Goal: Task Accomplishment & Management: Manage account settings

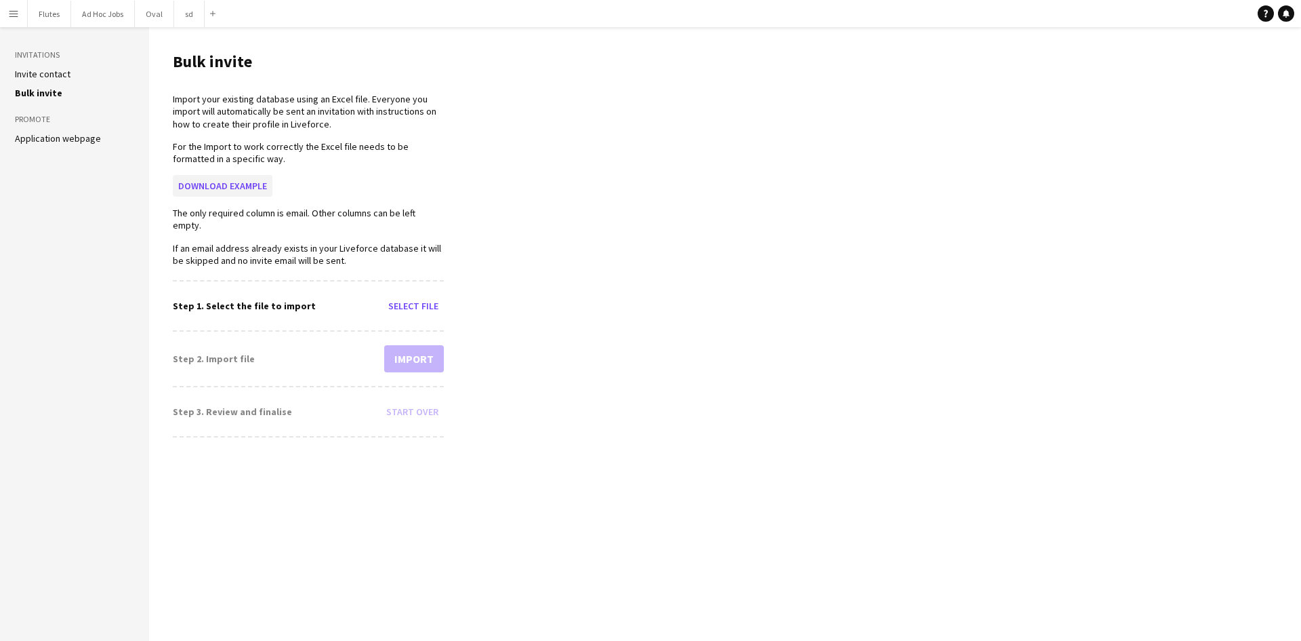
click at [256, 184] on button "Download example" at bounding box center [223, 186] width 100 height 22
click at [47, 24] on button "Flutes Close" at bounding box center [49, 14] width 43 height 26
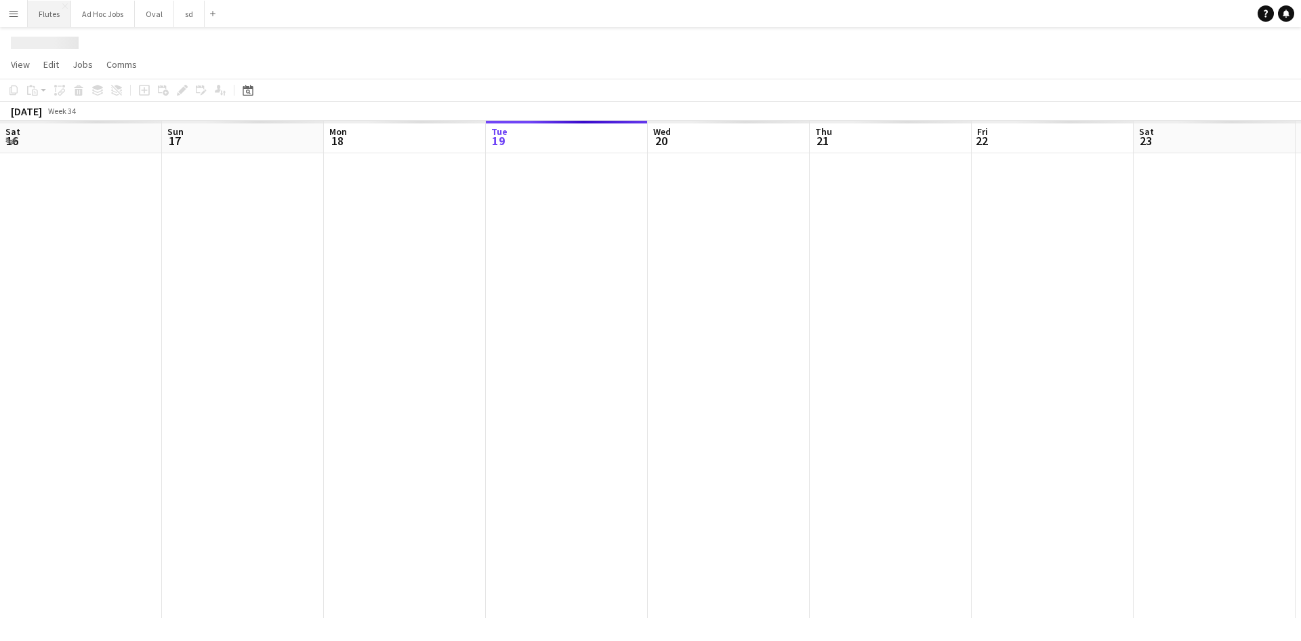
scroll to position [0, 324]
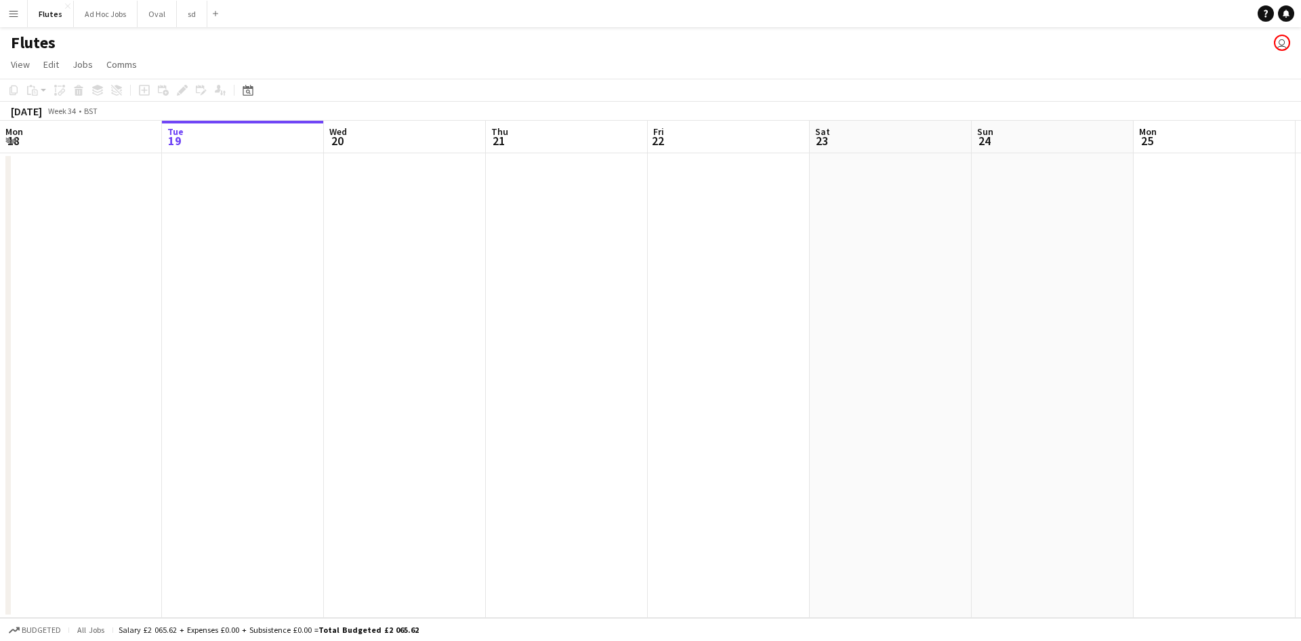
click at [18, 14] on app-icon "Menu" at bounding box center [13, 13] width 11 height 11
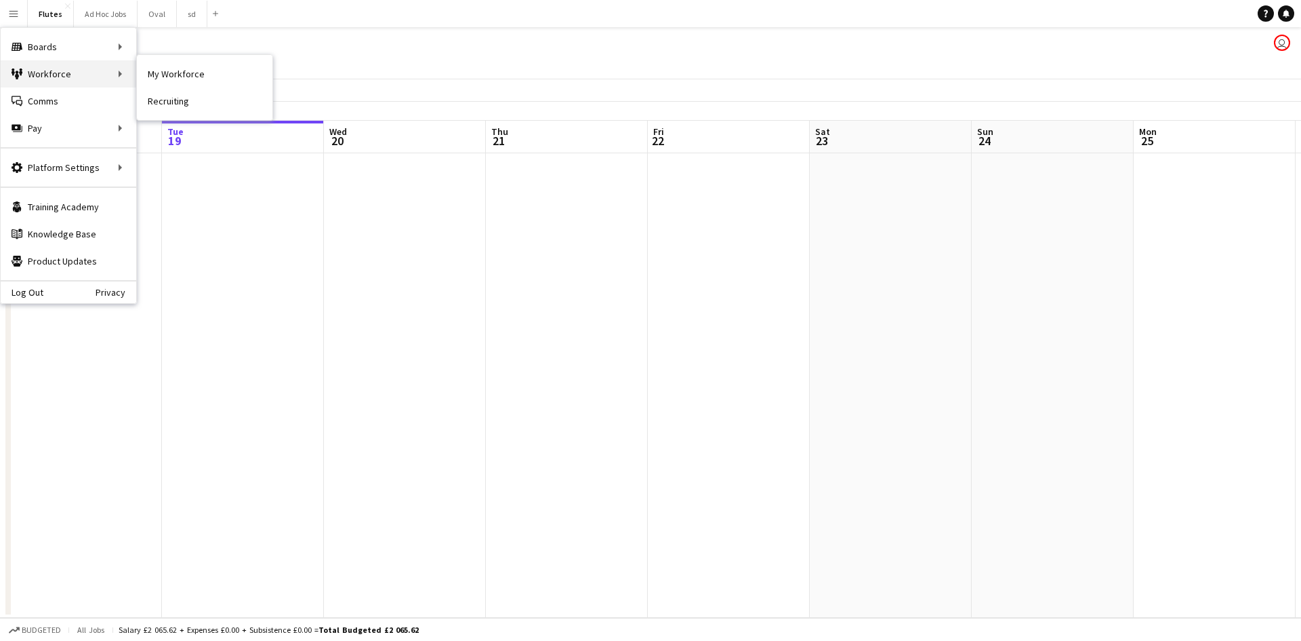
click at [41, 70] on div "Workforce Workforce" at bounding box center [69, 73] width 136 height 27
click at [177, 79] on link "My Workforce" at bounding box center [205, 73] width 136 height 27
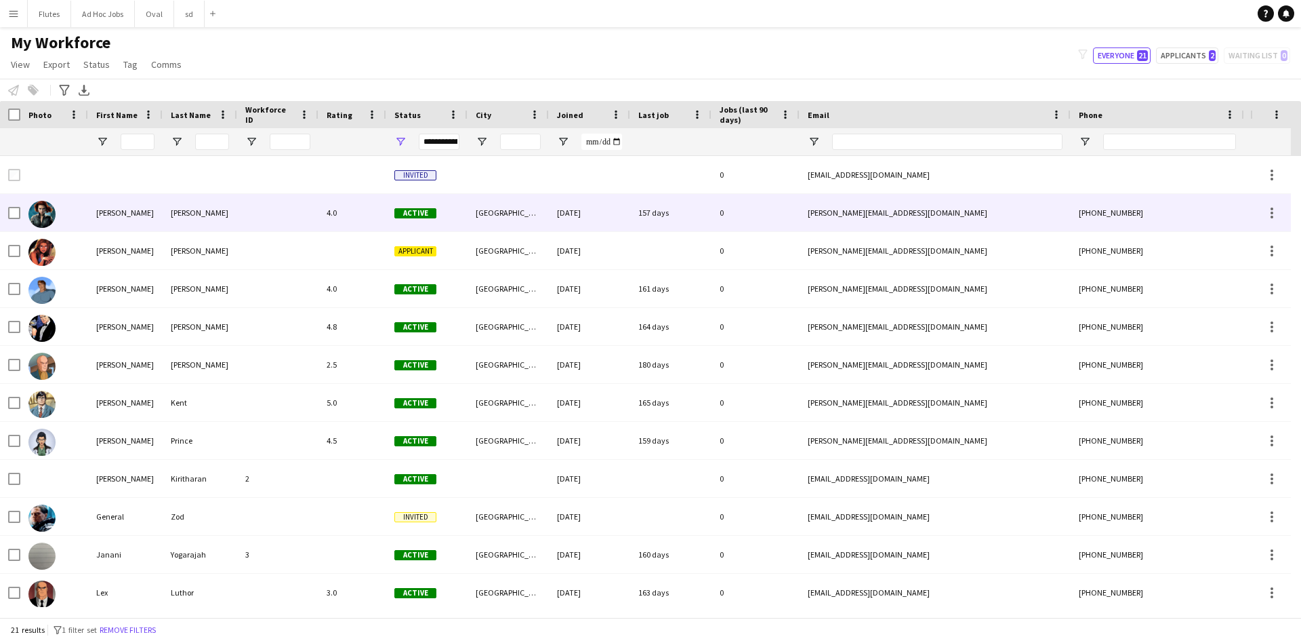
click at [110, 216] on div "[PERSON_NAME]" at bounding box center [125, 212] width 75 height 37
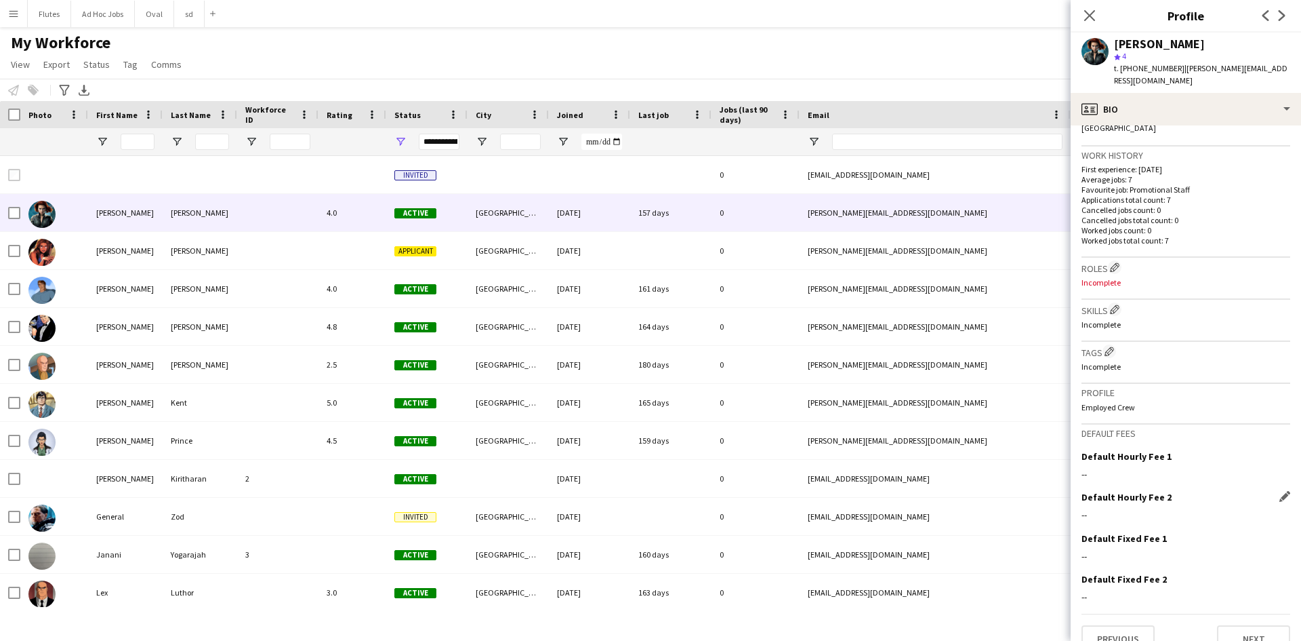
scroll to position [335, 0]
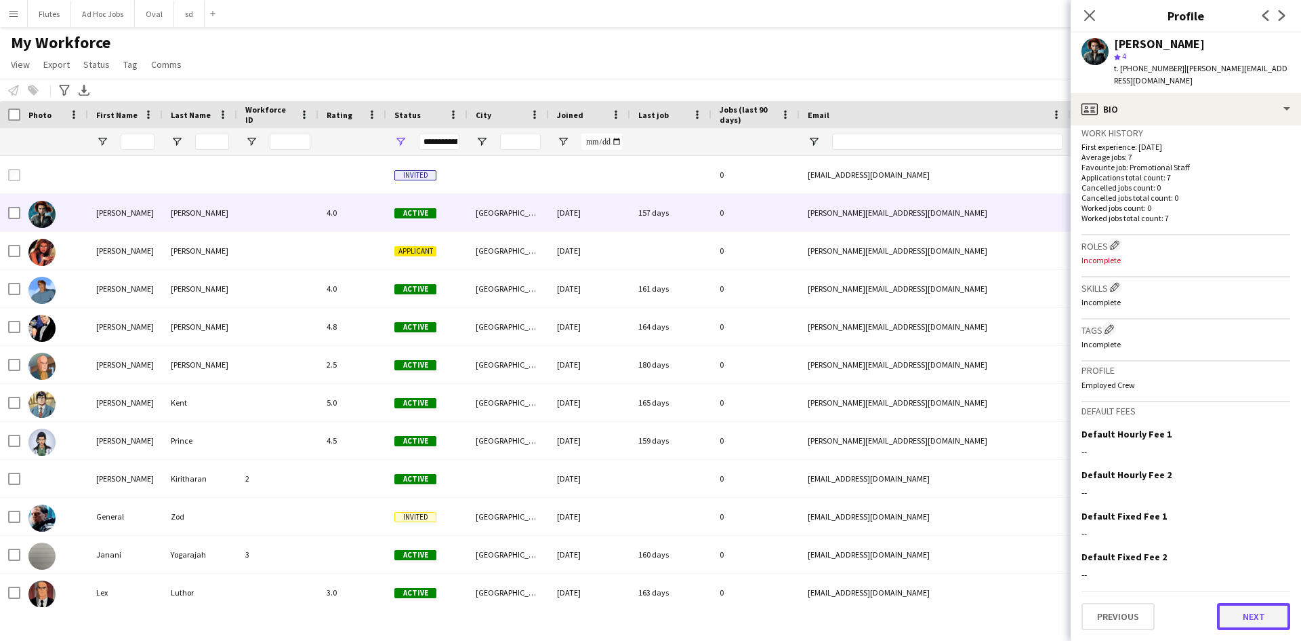
click at [1255, 620] on button "Next" at bounding box center [1253, 616] width 73 height 27
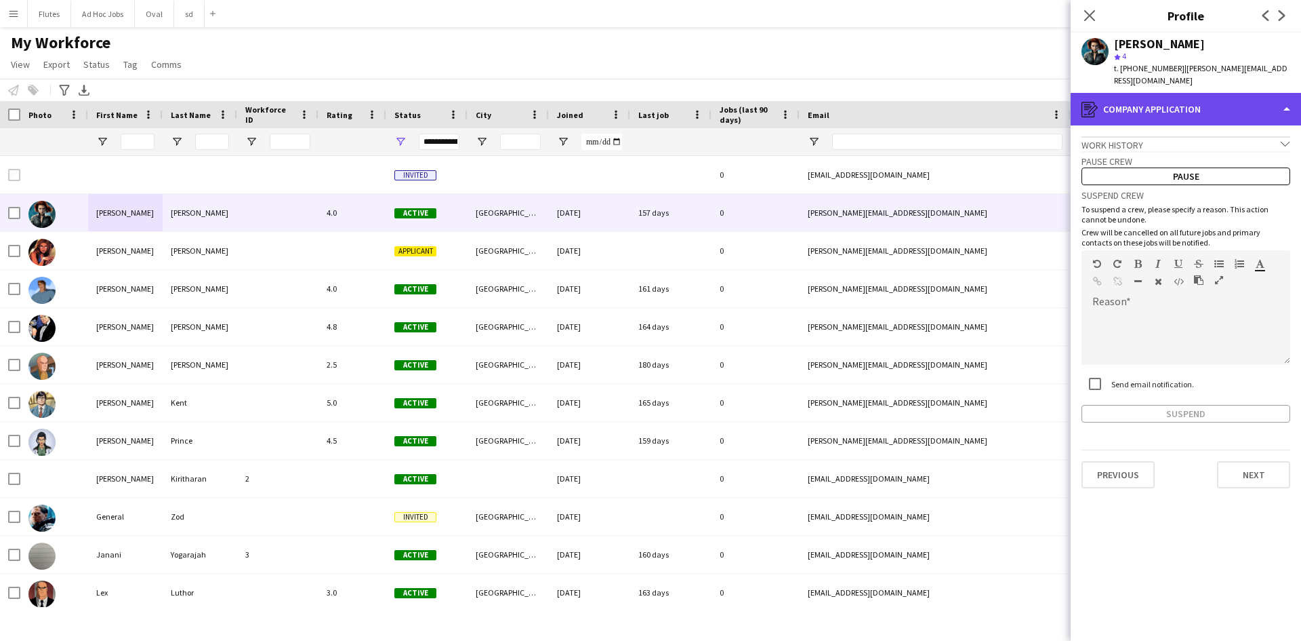
click at [1166, 98] on div "register Company application" at bounding box center [1186, 109] width 230 height 33
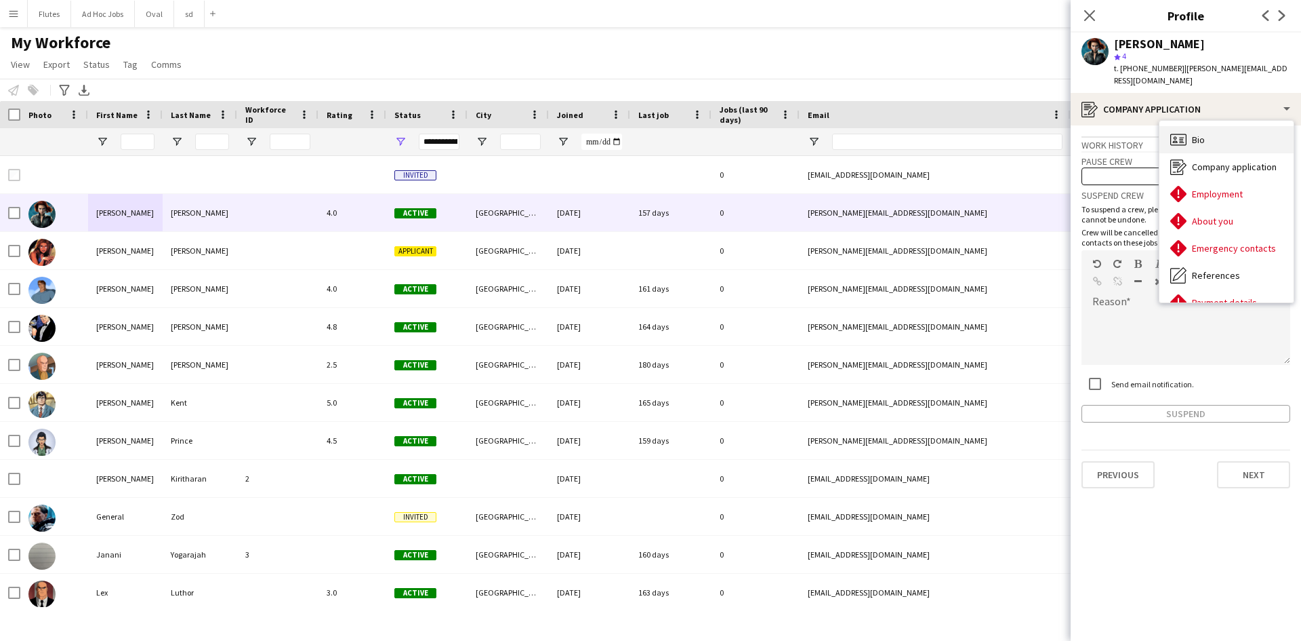
click at [1229, 133] on div "Bio Bio" at bounding box center [1227, 139] width 134 height 27
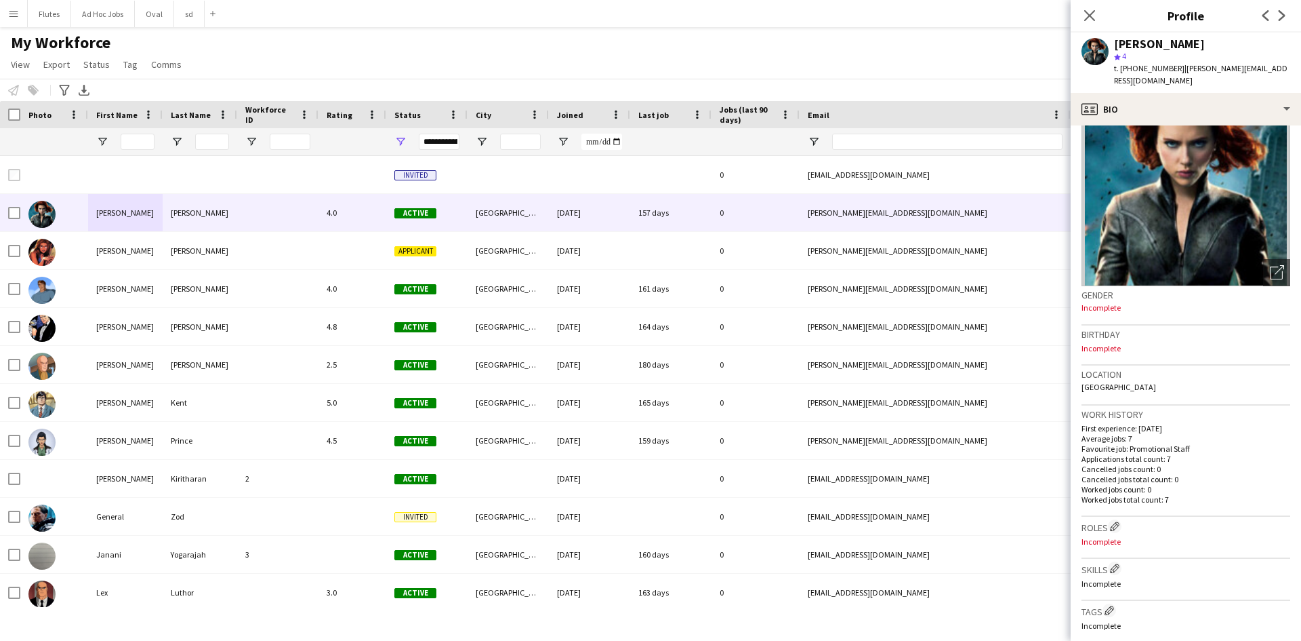
scroll to position [0, 0]
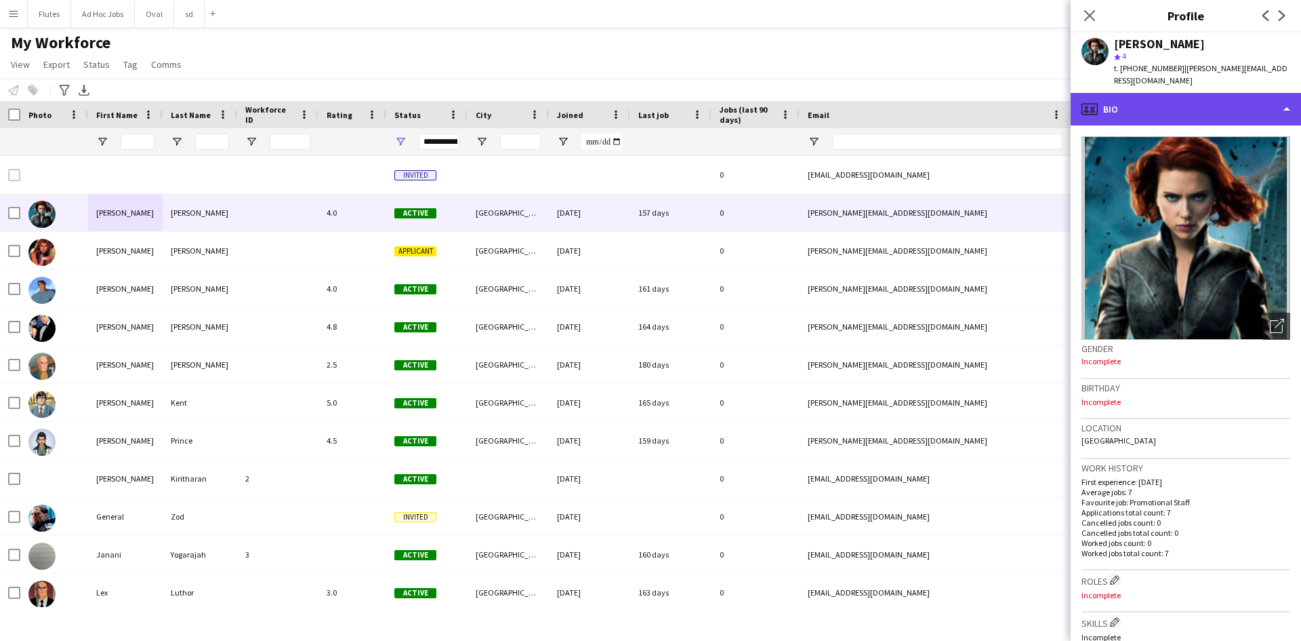
click at [1108, 113] on div "profile Bio" at bounding box center [1186, 109] width 230 height 33
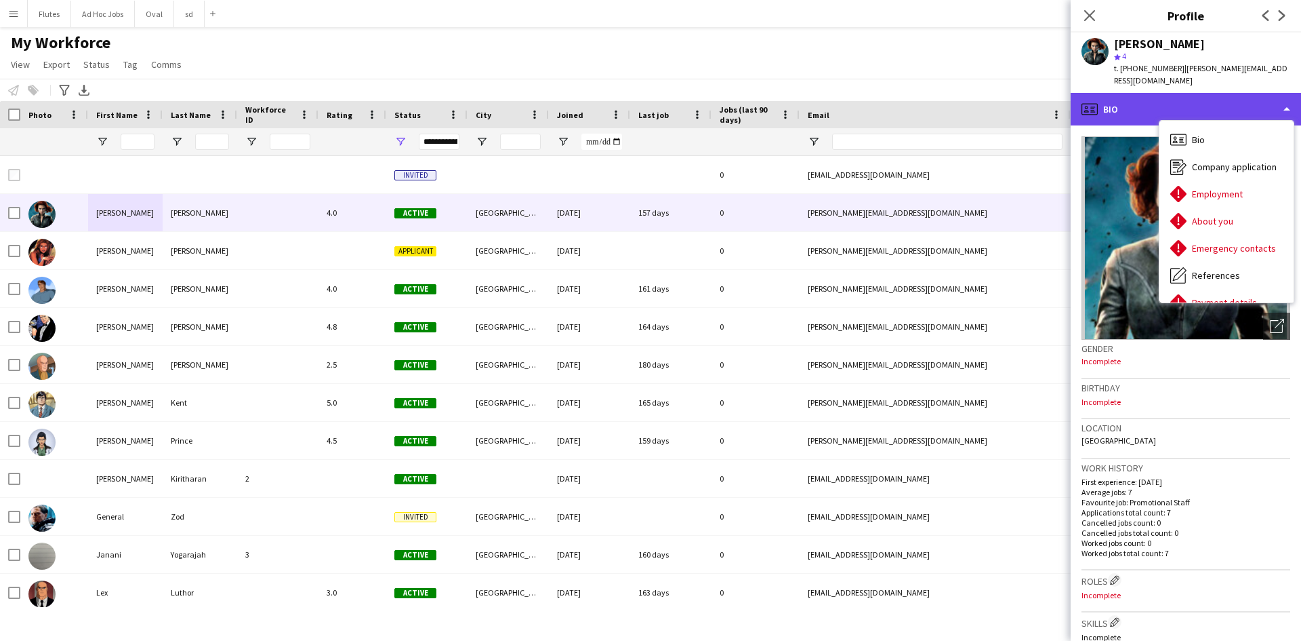
click at [1179, 108] on div "profile Bio" at bounding box center [1186, 109] width 230 height 33
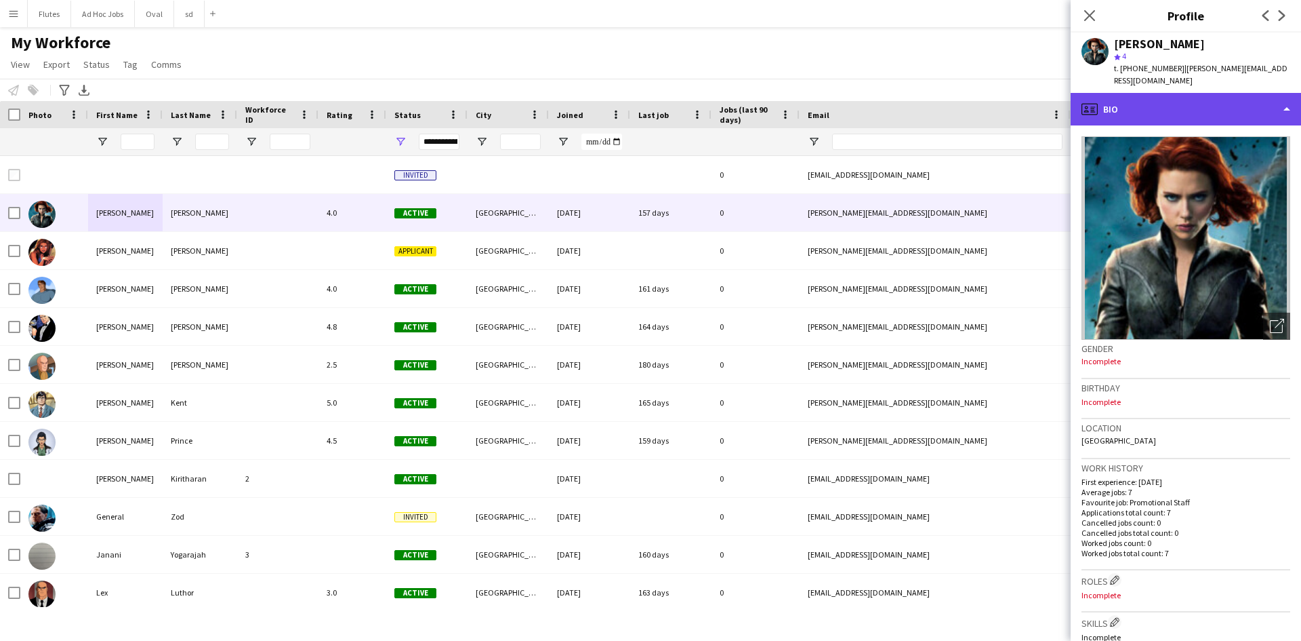
click at [1286, 105] on div "profile Bio" at bounding box center [1186, 109] width 230 height 33
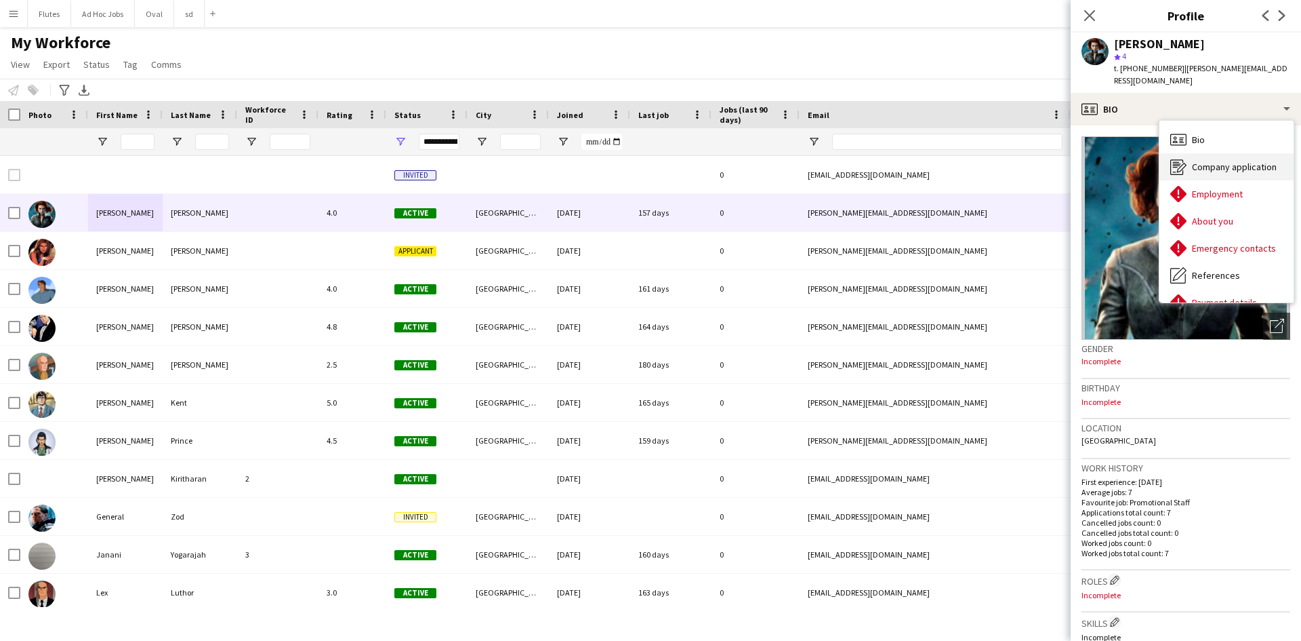
click at [1228, 162] on span "Company application" at bounding box center [1234, 167] width 85 height 12
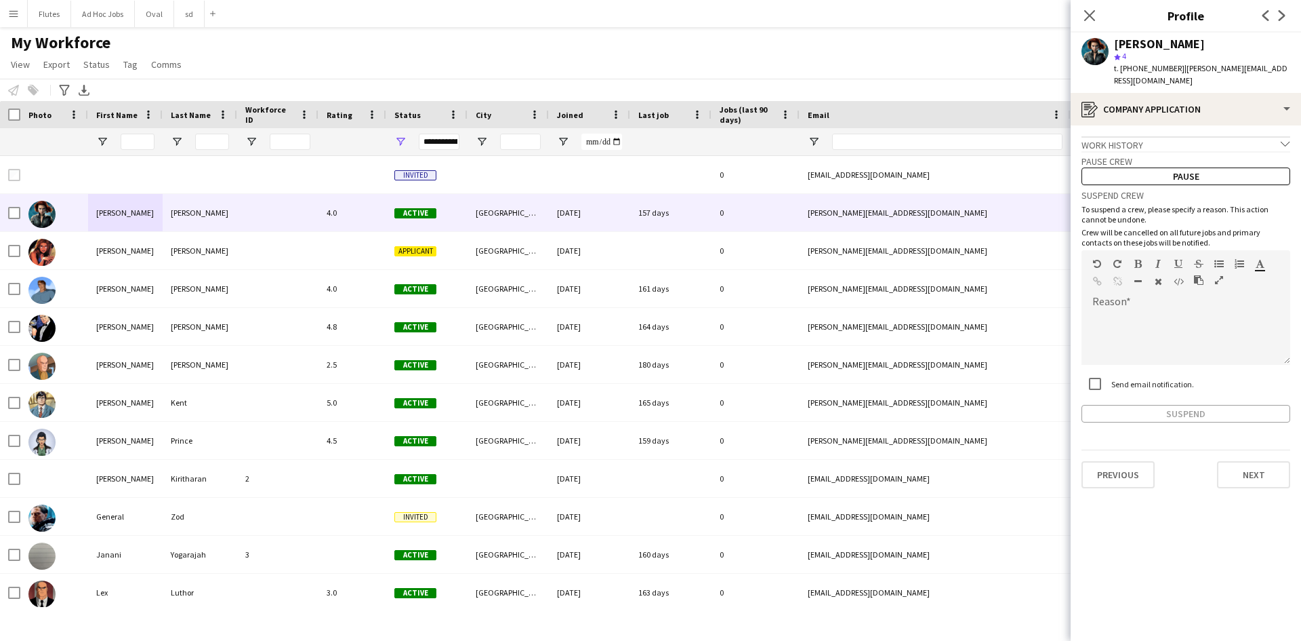
click at [1251, 437] on app-crew-profile-application "Work history chevron-down Incomplete Pause crew Pause Suspend crew To suspend a…" at bounding box center [1186, 382] width 230 height 515
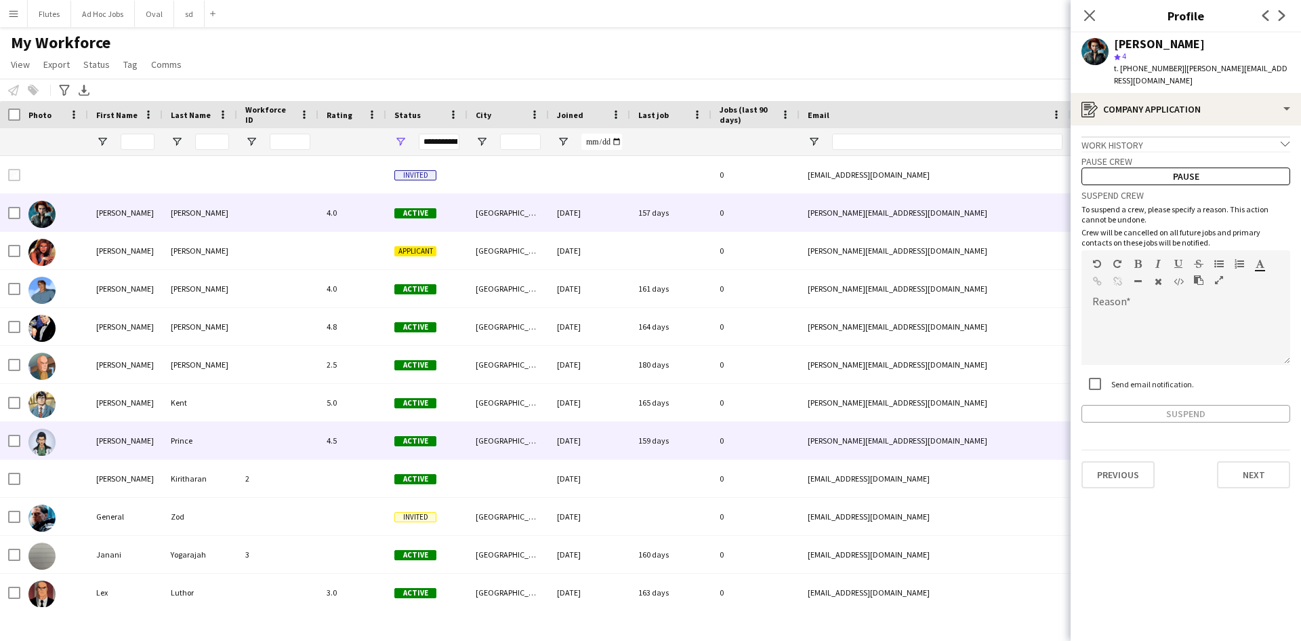
drag, startPoint x: 692, startPoint y: 441, endPoint x: 704, endPoint y: 441, distance: 12.2
click at [694, 441] on div "159 days" at bounding box center [670, 440] width 81 height 37
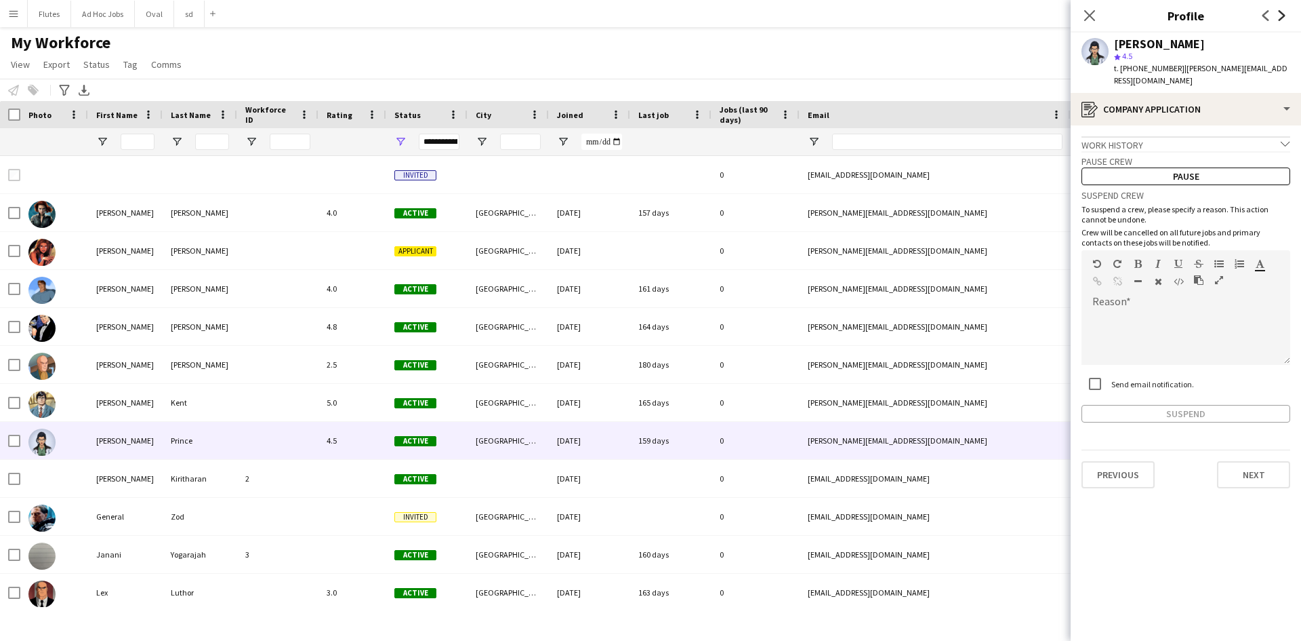
click at [1280, 18] on icon "Next" at bounding box center [1282, 15] width 11 height 11
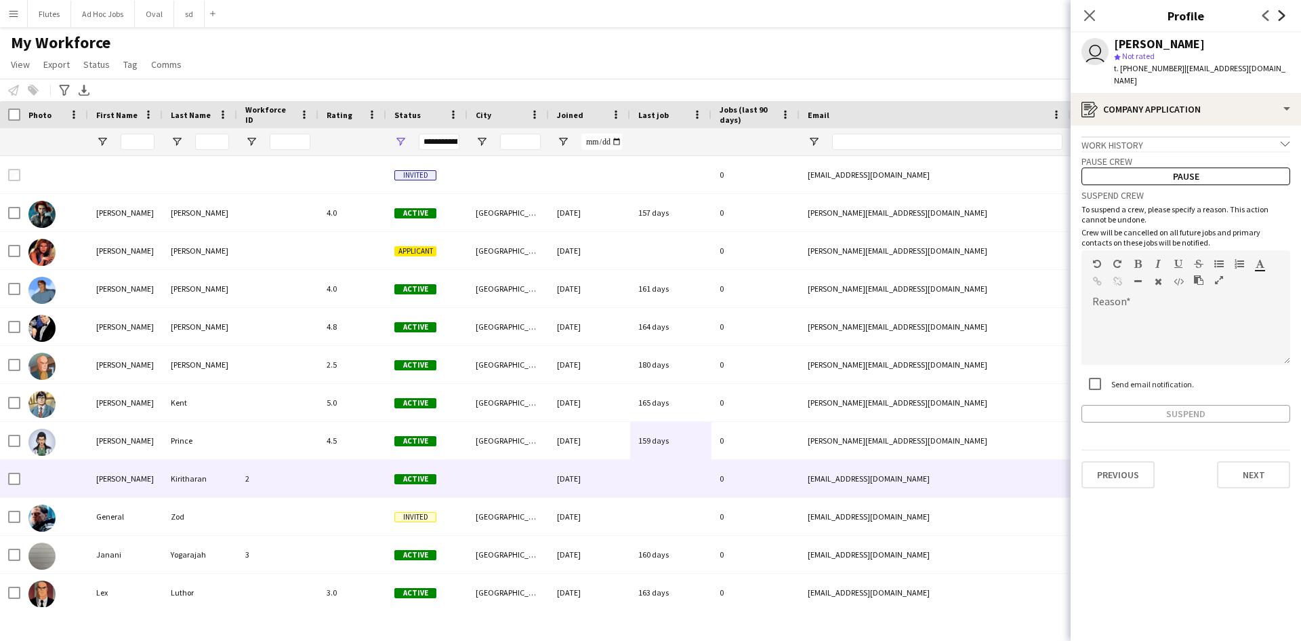
click at [1281, 18] on icon at bounding box center [1282, 15] width 7 height 11
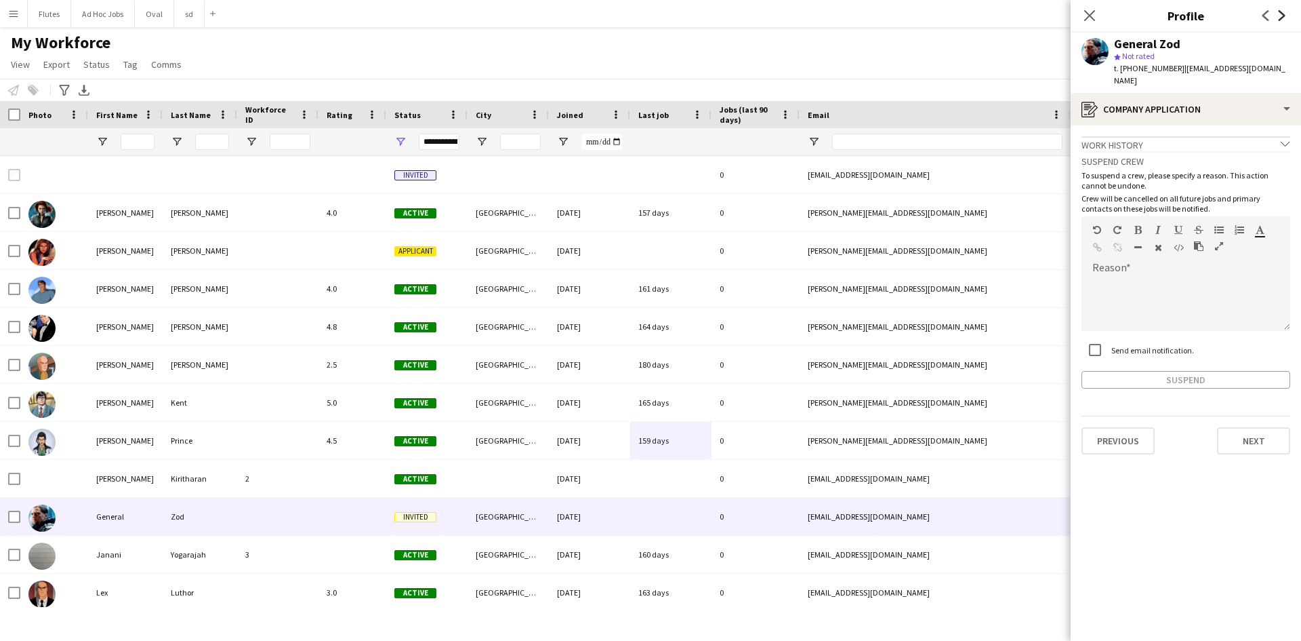
click at [1281, 18] on icon at bounding box center [1282, 15] width 7 height 11
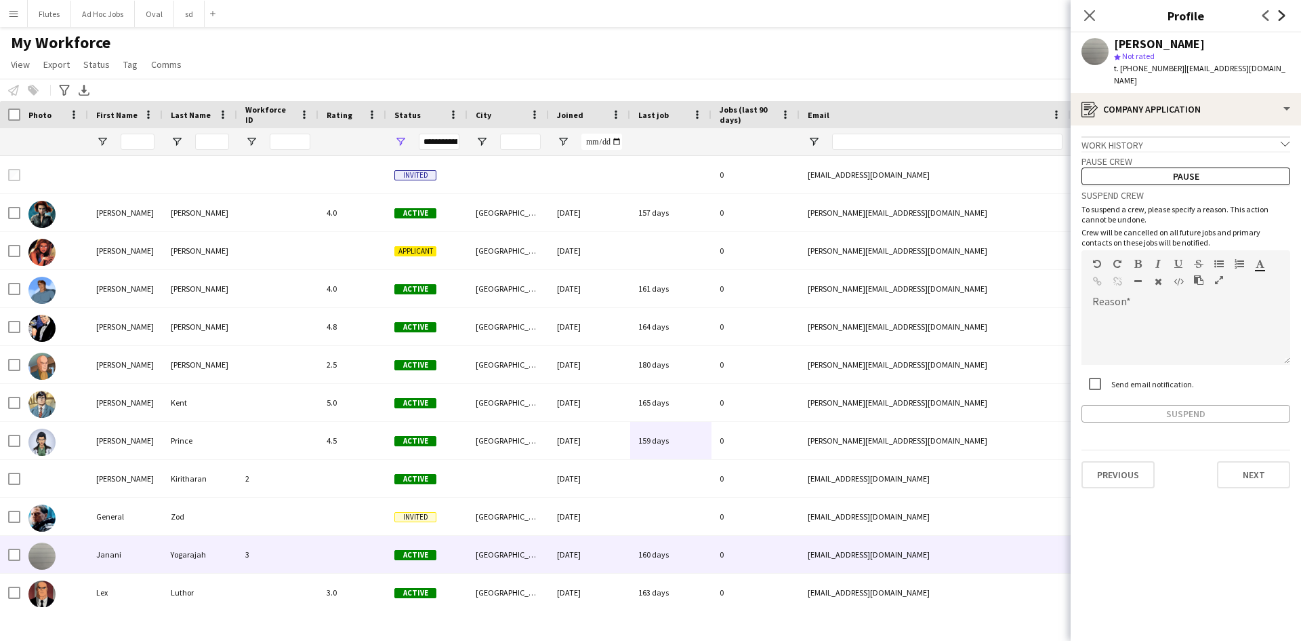
click at [1281, 18] on icon at bounding box center [1282, 15] width 7 height 11
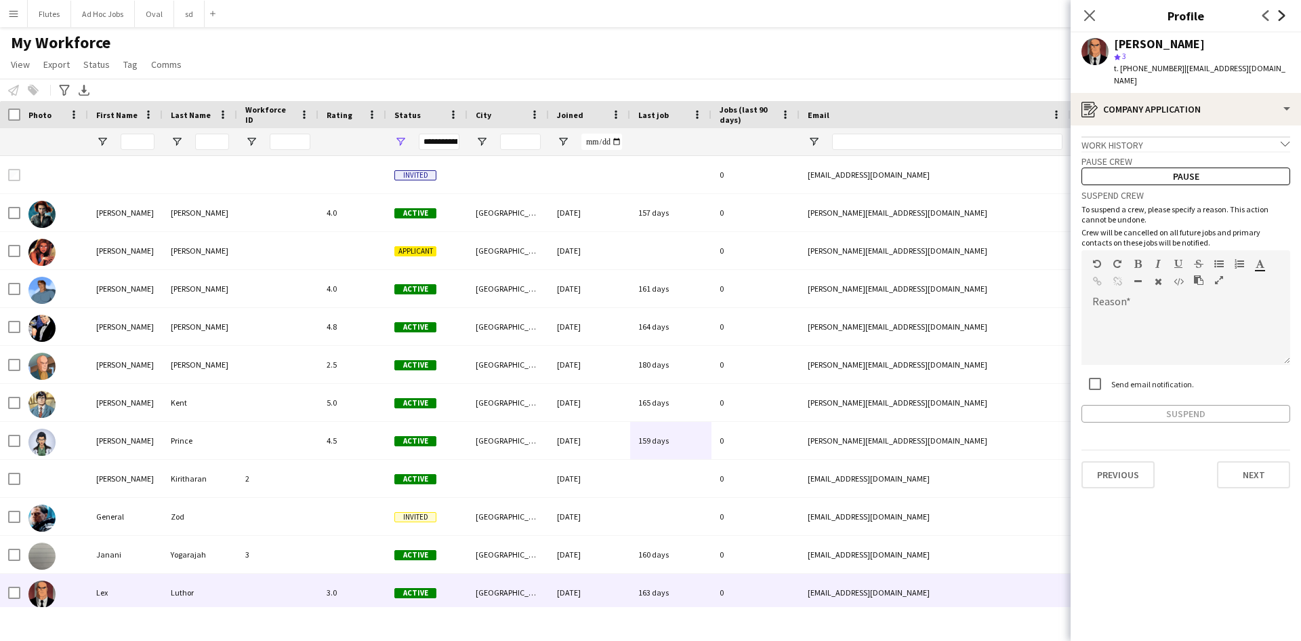
click at [1280, 18] on icon "Next" at bounding box center [1282, 15] width 11 height 11
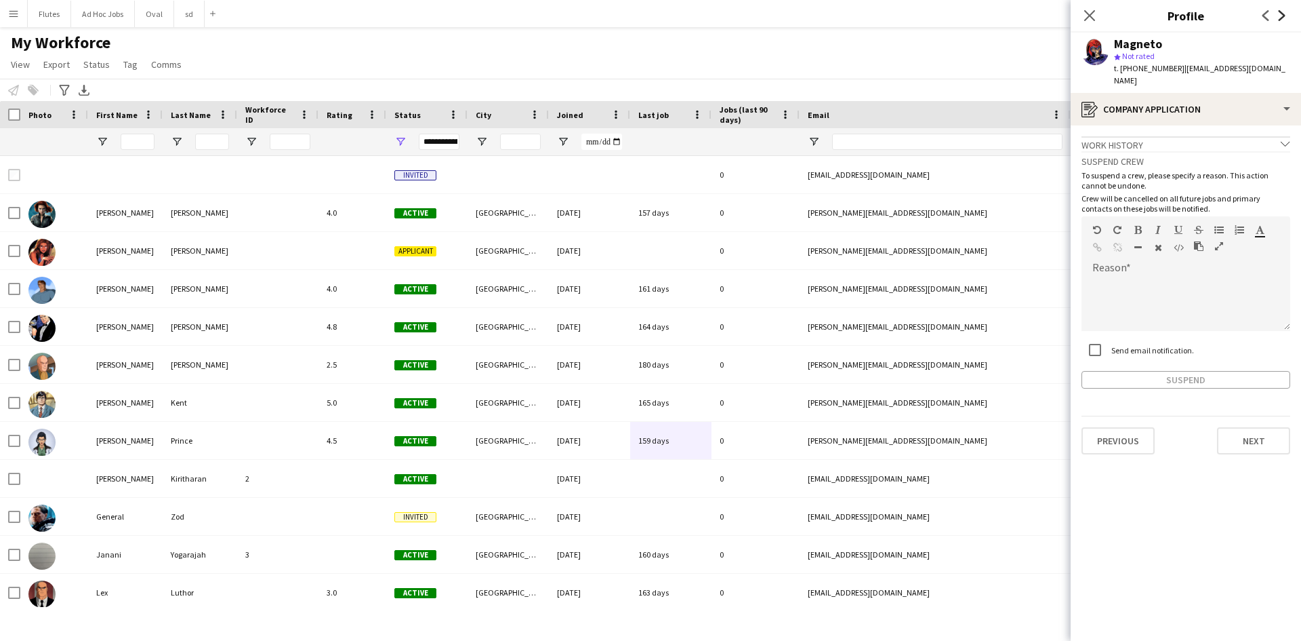
click at [1280, 18] on icon "Next" at bounding box center [1282, 15] width 11 height 11
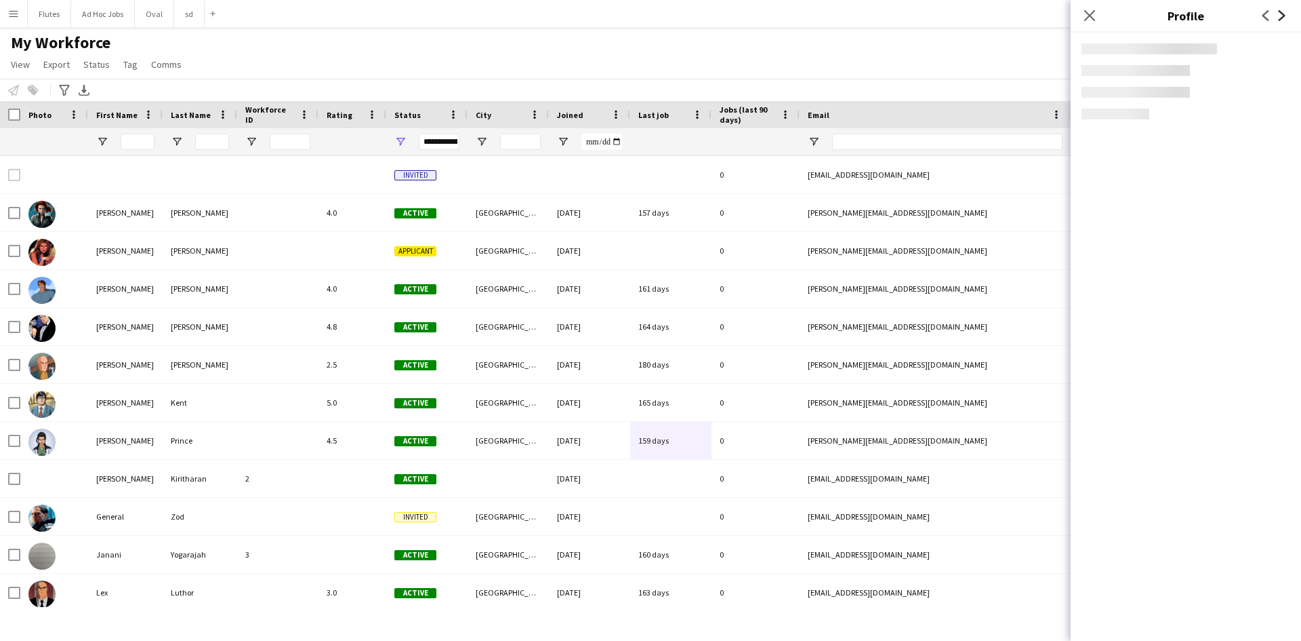
click at [1284, 18] on icon "Next" at bounding box center [1282, 15] width 11 height 11
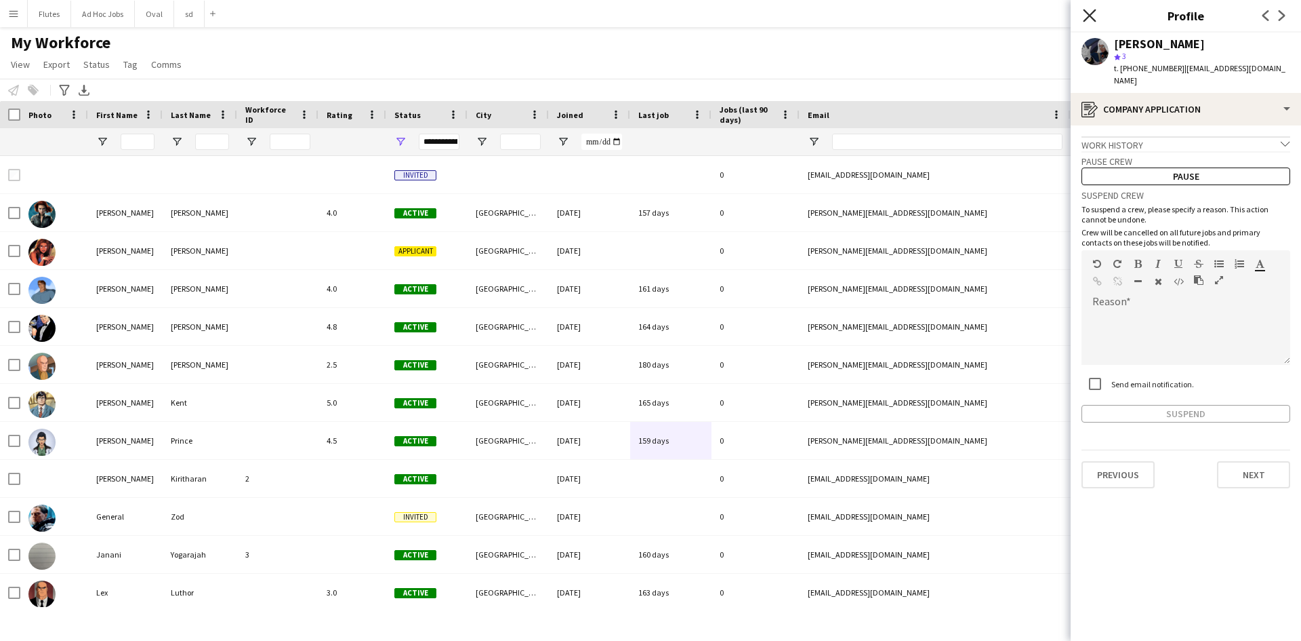
click at [1087, 18] on icon at bounding box center [1089, 15] width 13 height 13
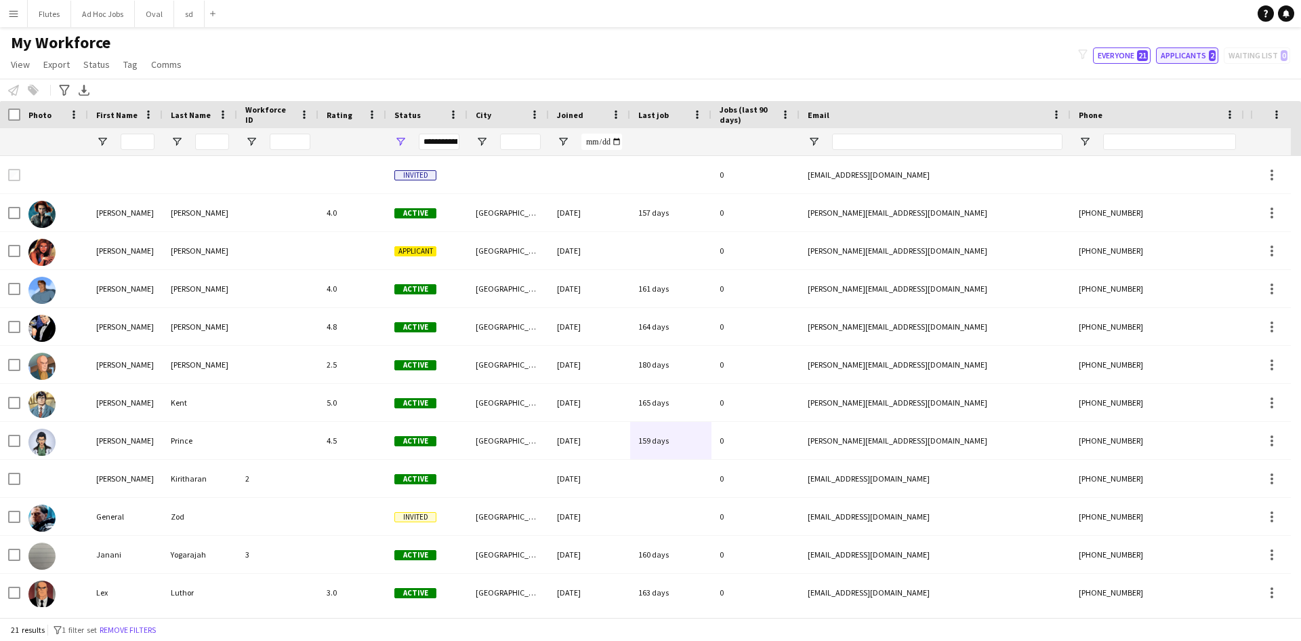
click at [1193, 60] on button "Applicants 2" at bounding box center [1187, 55] width 62 height 16
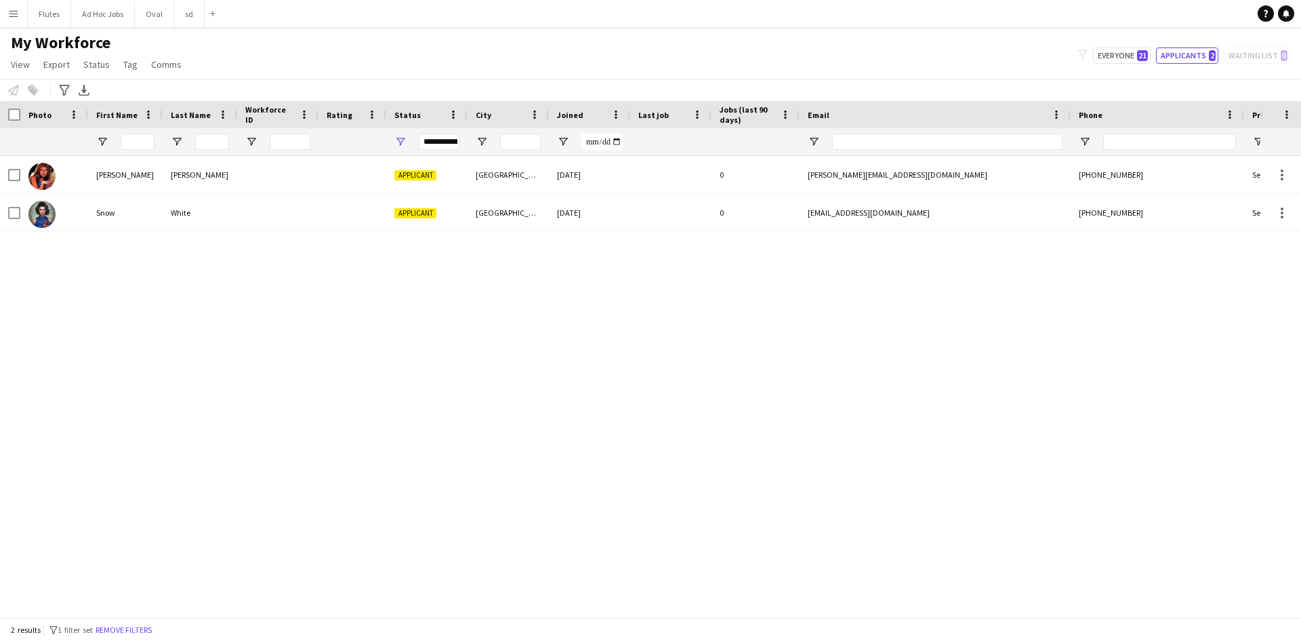
click at [1264, 54] on div "filter-1 Everyone 21 Applicants 2 Waiting list 0" at bounding box center [1185, 55] width 234 height 16
click at [1259, 49] on div "filter-1 Everyone 21 Applicants 2 Waiting list 0" at bounding box center [1185, 55] width 234 height 16
click at [1104, 54] on button "Everyone 21" at bounding box center [1122, 55] width 58 height 16
type input "**********"
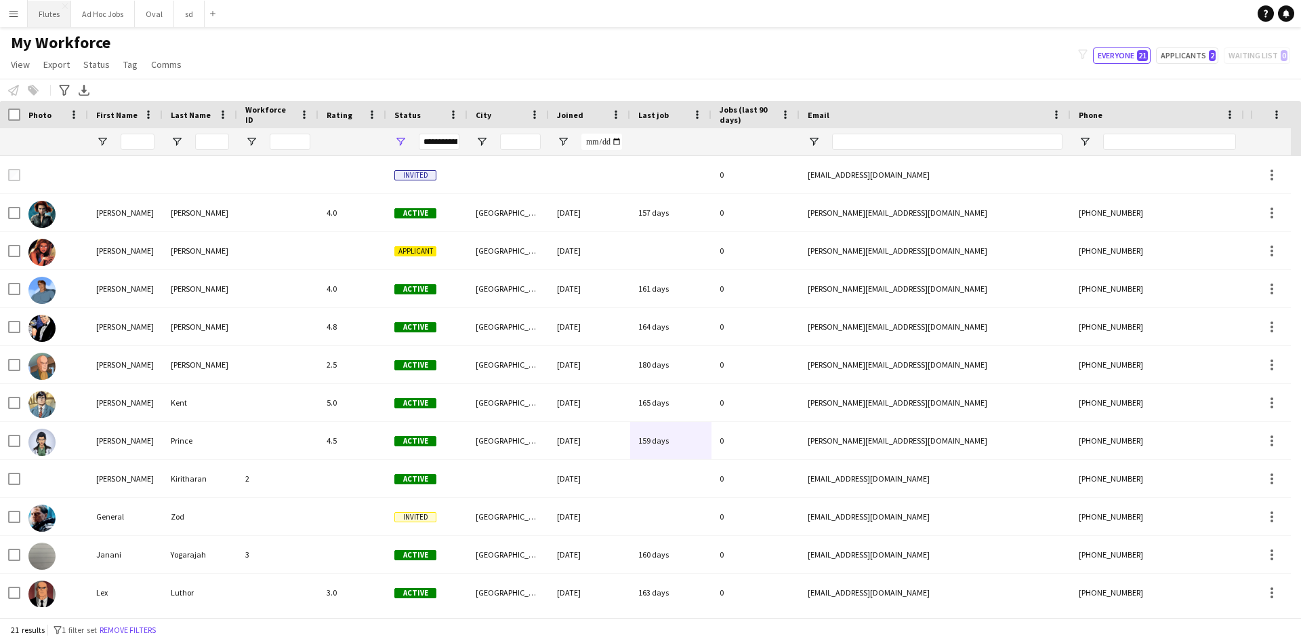
click at [52, 15] on button "Flutes Close" at bounding box center [49, 14] width 43 height 26
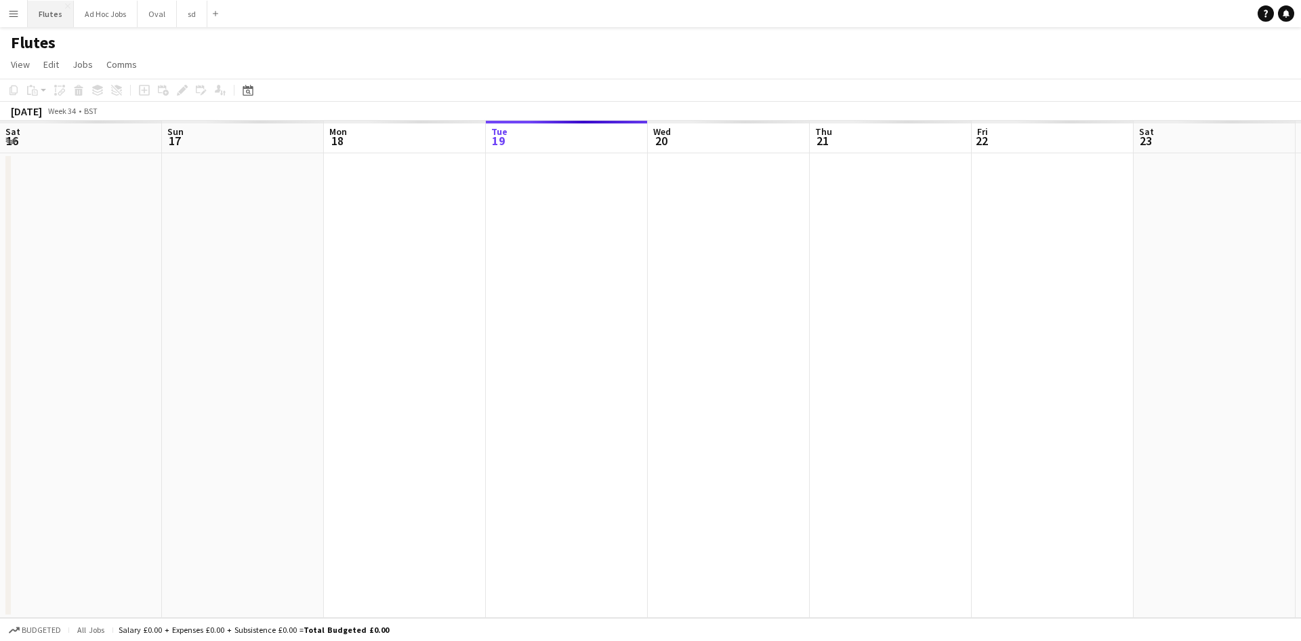
scroll to position [0, 324]
